Goal: Information Seeking & Learning: Find specific fact

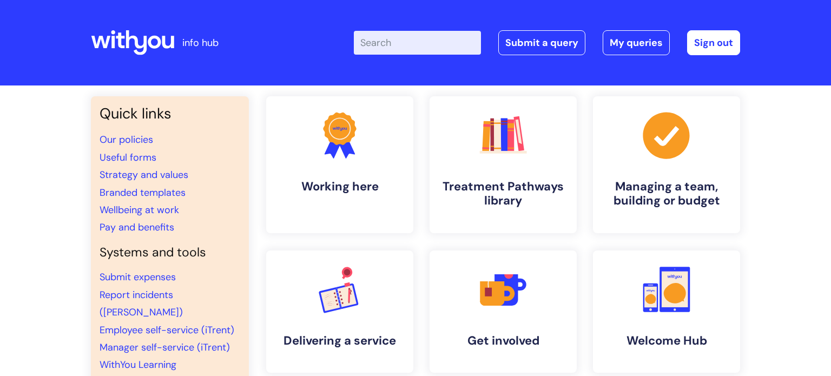
click at [407, 37] on input "Enter your search term here..." at bounding box center [417, 43] width 127 height 24
paste input "UDS"
type input "UDS"
click button "Search" at bounding box center [0, 0] width 0 height 0
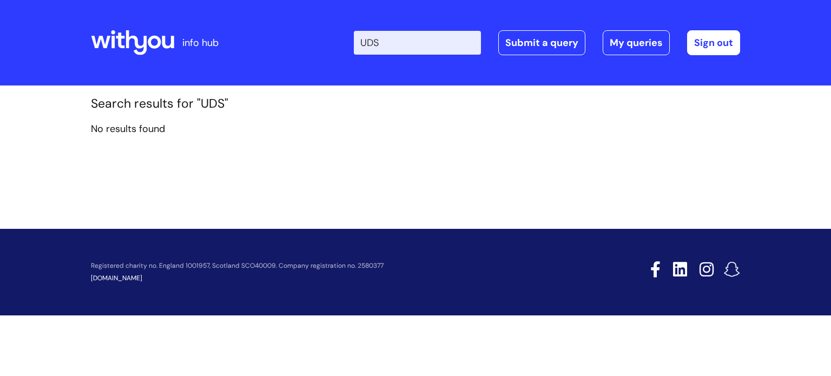
drag, startPoint x: 407, startPoint y: 47, endPoint x: 371, endPoint y: 42, distance: 36.0
click at [371, 42] on input "UDS" at bounding box center [417, 43] width 127 height 24
click at [405, 49] on input "UDS" at bounding box center [417, 43] width 127 height 24
drag, startPoint x: 398, startPoint y: 44, endPoint x: 344, endPoint y: 44, distance: 53.5
click at [344, 44] on div "Enter your search term here... UDS Search Submit a query My queries Welcome Cra…" at bounding box center [496, 43] width 488 height 64
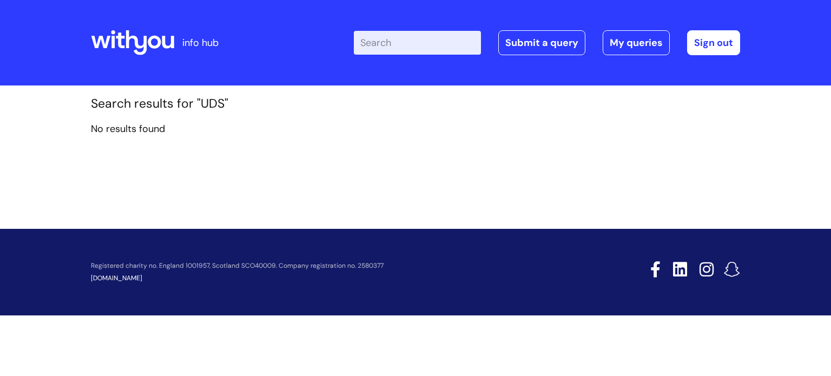
click at [111, 57] on div at bounding box center [132, 43] width 83 height 42
click at [128, 46] on icon at bounding box center [136, 42] width 21 height 25
